Goal: Information Seeking & Learning: Learn about a topic

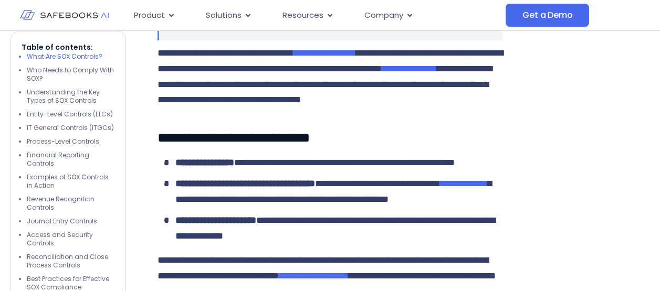
scroll to position [944, 0]
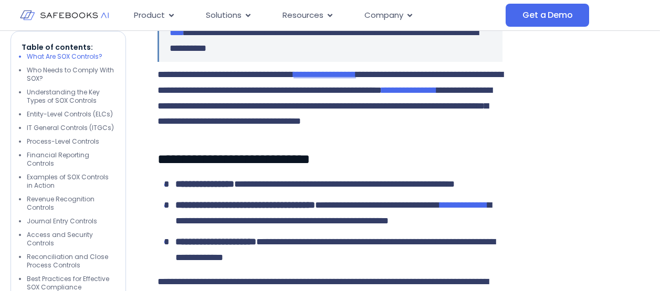
click at [346, 79] on span "**********" at bounding box center [324, 74] width 62 height 9
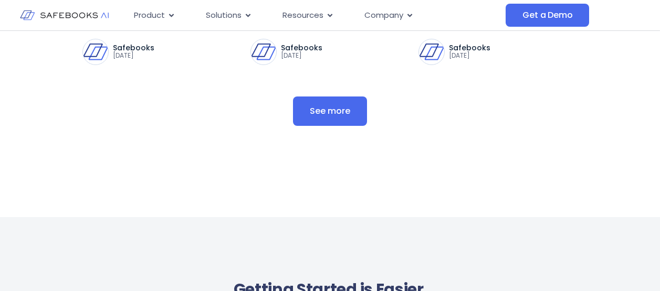
scroll to position [6007, 0]
